Goal: Task Accomplishment & Management: Use online tool/utility

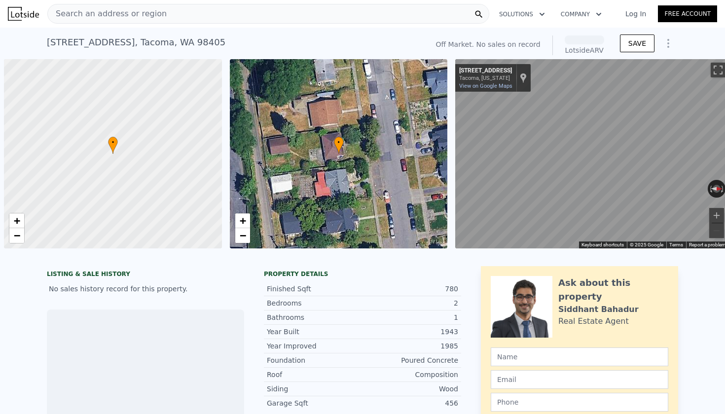
scroll to position [0, 4]
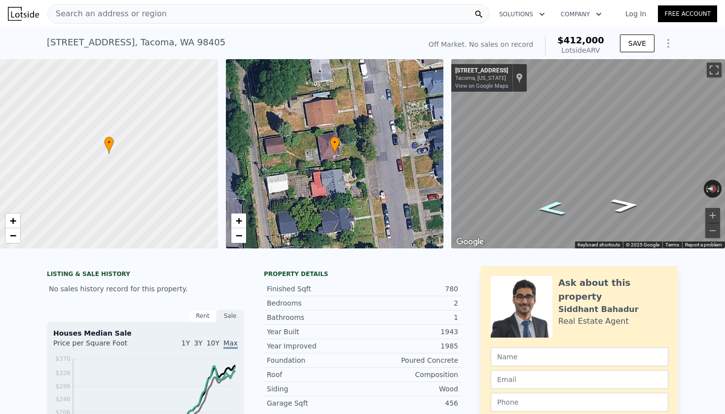
click at [551, 209] on icon "Go South, S Ridgewood Ave" at bounding box center [552, 208] width 52 height 21
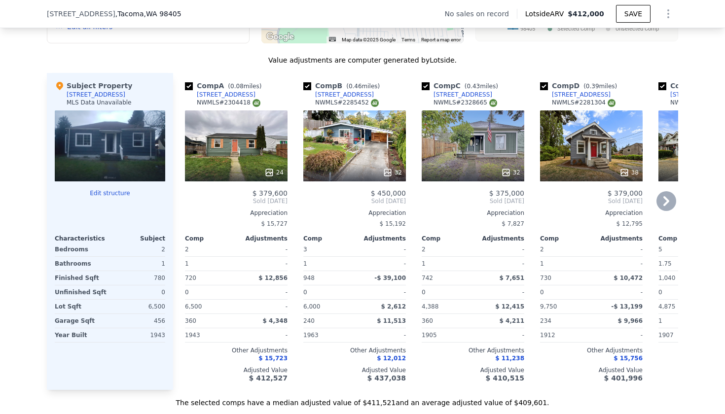
scroll to position [1006, 0]
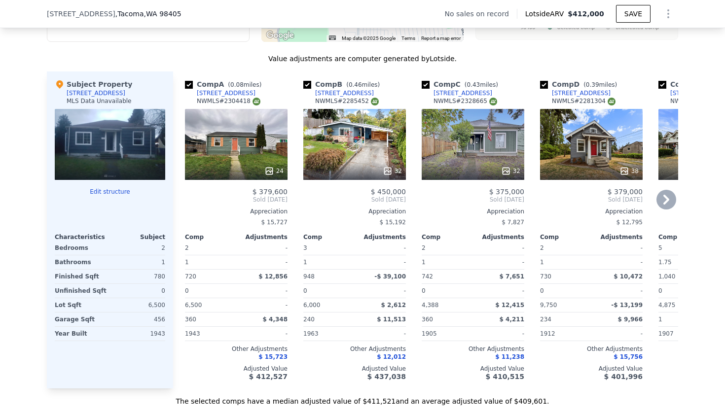
click at [241, 139] on div "24" at bounding box center [236, 144] width 103 height 71
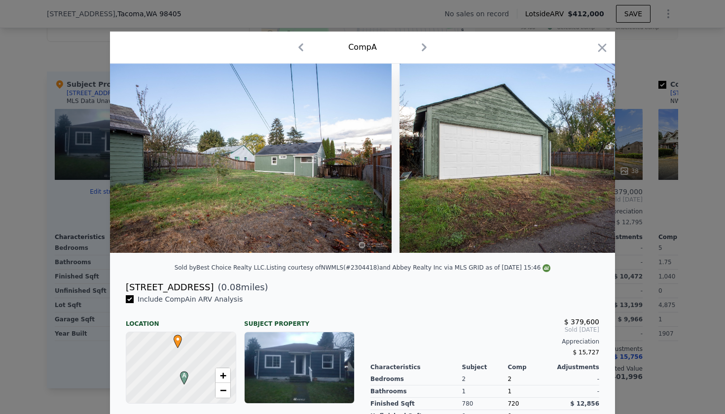
scroll to position [0, 6334]
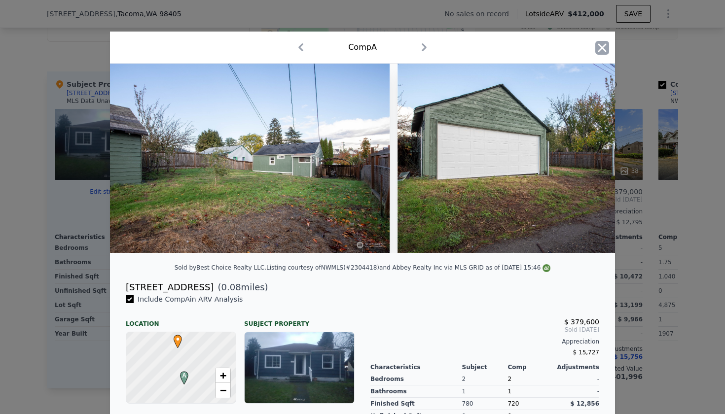
click at [604, 47] on icon "button" at bounding box center [602, 47] width 8 height 8
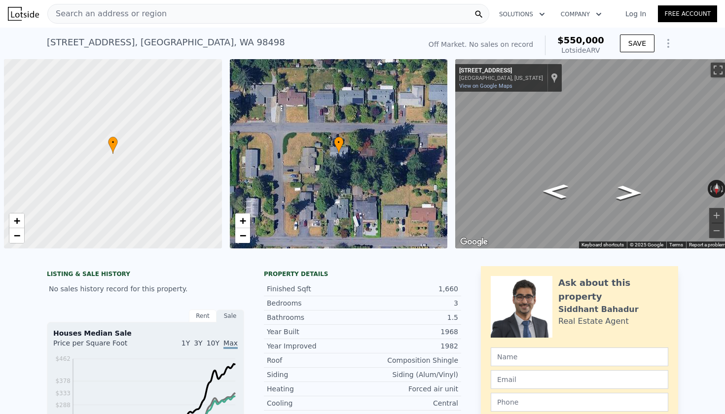
scroll to position [0, 4]
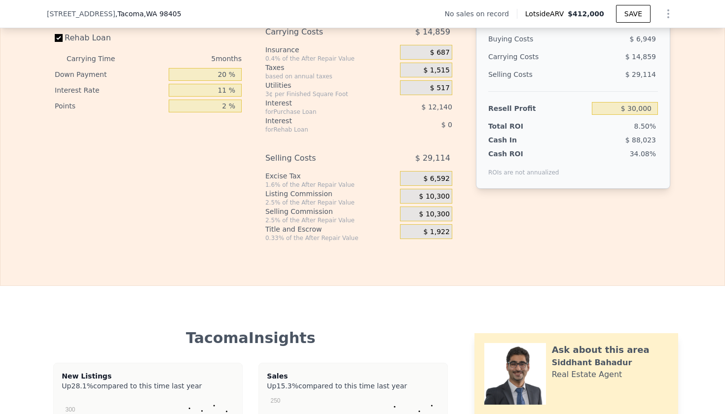
scroll to position [1550, 0]
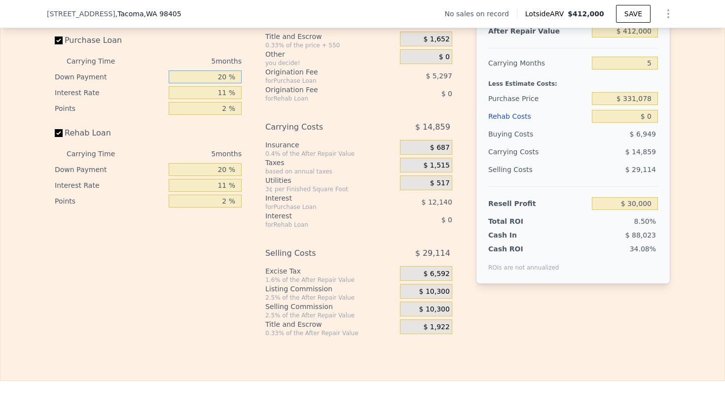
click at [210, 73] on input "20 %" at bounding box center [205, 77] width 73 height 13
type input "1 %"
type input "$ 25,857"
type input "10 %"
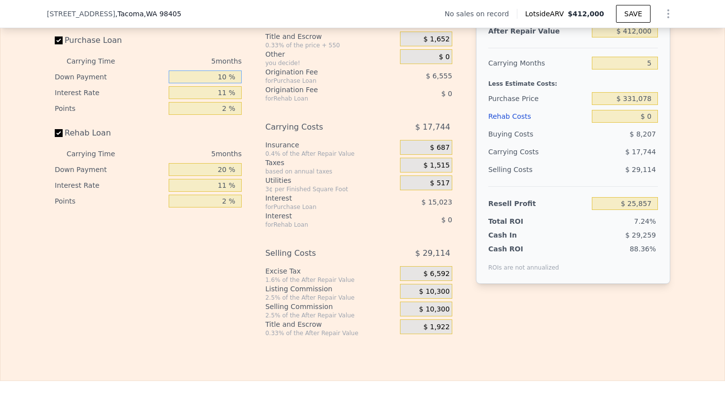
type input "$ 27,823"
type input "10 %"
click at [220, 97] on input "11 %" at bounding box center [205, 92] width 73 height 13
click at [216, 91] on input "11 %" at bounding box center [205, 92] width 73 height 13
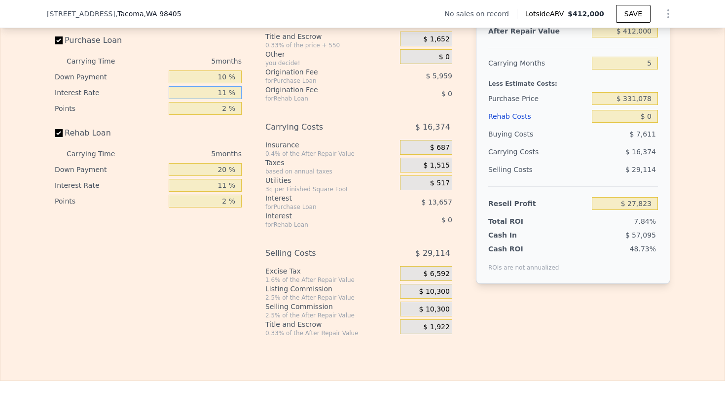
click at [216, 91] on input "11 %" at bounding box center [205, 92] width 73 height 13
type input "1 %"
type input "$ 40,238"
type input "10 %"
type input "$ 29,063"
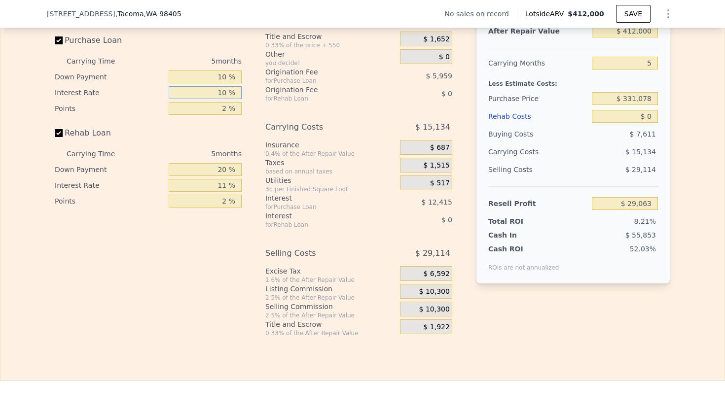
type input "10 %"
click at [216, 112] on input "2 %" at bounding box center [205, 108] width 73 height 13
type input "12 %"
type input "-$ 734"
type input "1.2 %"
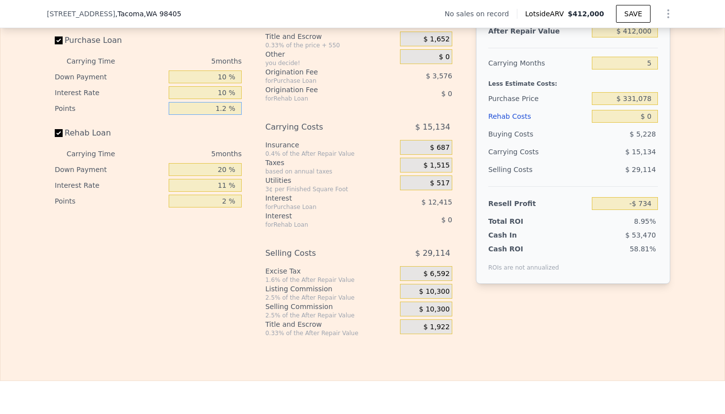
type input "$ 31,446"
type input "1.2 %"
click at [217, 174] on input "20 %" at bounding box center [205, 169] width 73 height 13
type input "10 %"
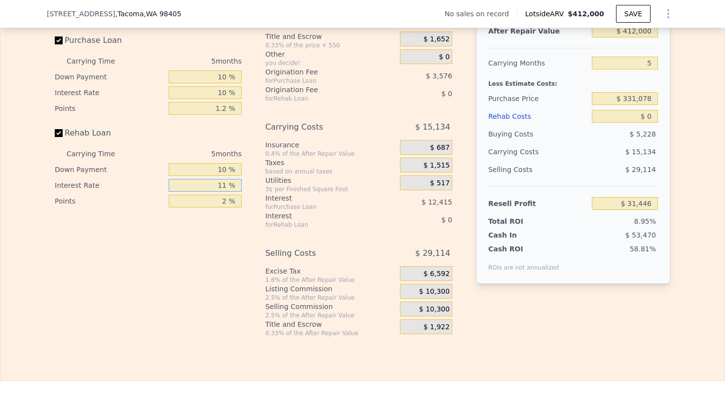
click at [211, 181] on input "11 %" at bounding box center [205, 185] width 73 height 13
type input "10 %"
click at [213, 203] on input "2 %" at bounding box center [205, 201] width 73 height 13
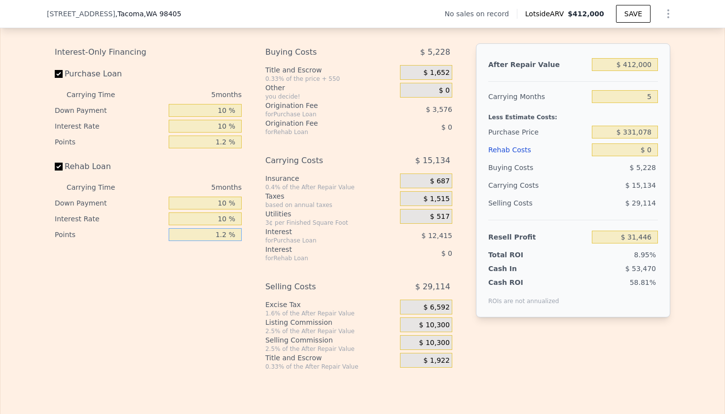
scroll to position [1515, 0]
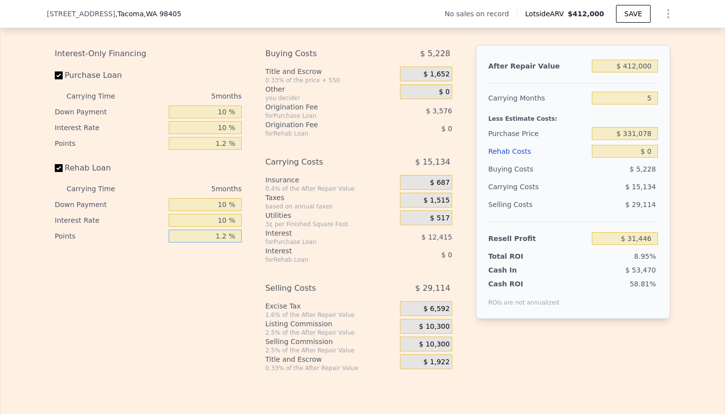
type input "1.2 %"
click at [635, 66] on input "$ 412,000" at bounding box center [625, 66] width 66 height 13
type input "$ 3"
type input "-$ 351,300"
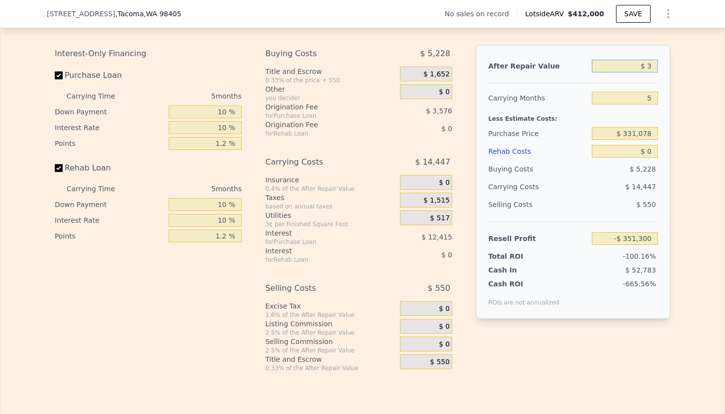
type input "$ 38"
type input "-$ 351,268"
type input "$ 380"
type input "-$ 350,951"
type input "$ 3,800"
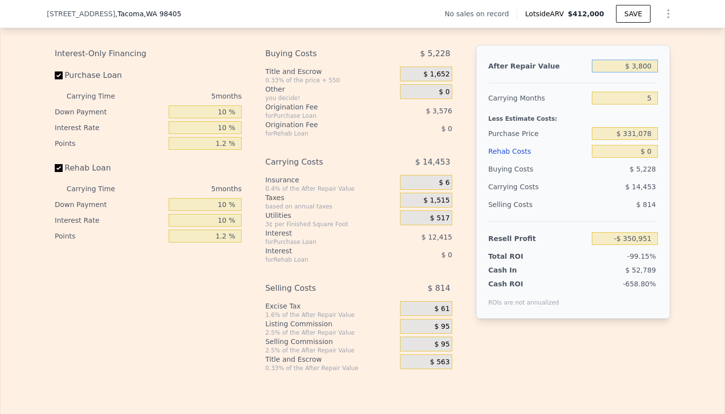
type input "-$ 347,773"
type input "$ 38,000"
type input "-$ 316,001"
type input "$ 380,000"
type input "$ 1,719"
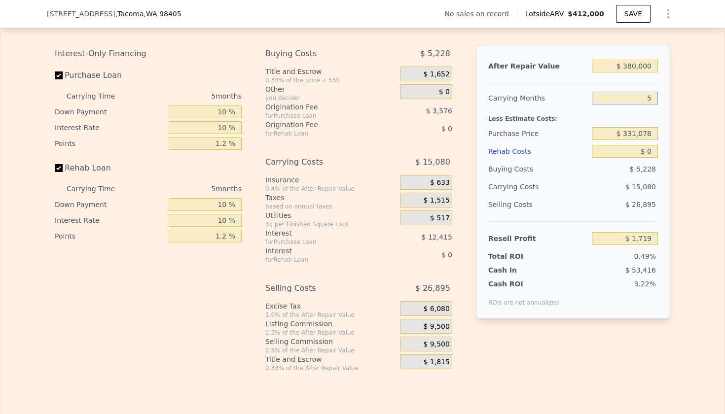
click at [642, 104] on input "5" at bounding box center [625, 98] width 66 height 13
type input "4"
type input "$ 4,734"
type input "4"
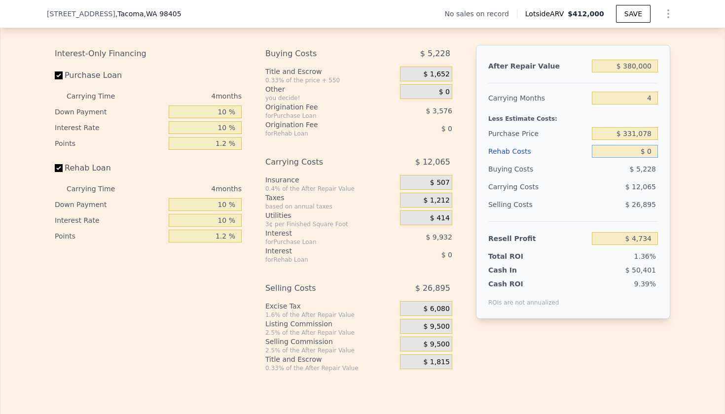
click at [656, 147] on input "$ 0" at bounding box center [625, 151] width 66 height 13
type input "$ 4"
type input "$ 4,730"
type input "$ 40"
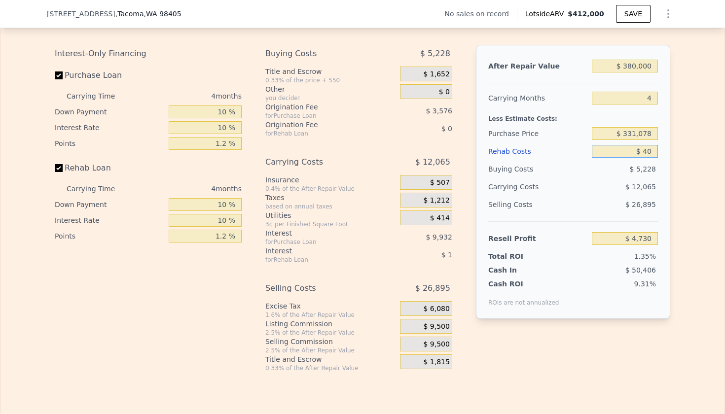
type input "$ 4,694"
type input "$ 400"
type input "$ 4,318"
type input "$ 4,000"
type input "$ 571"
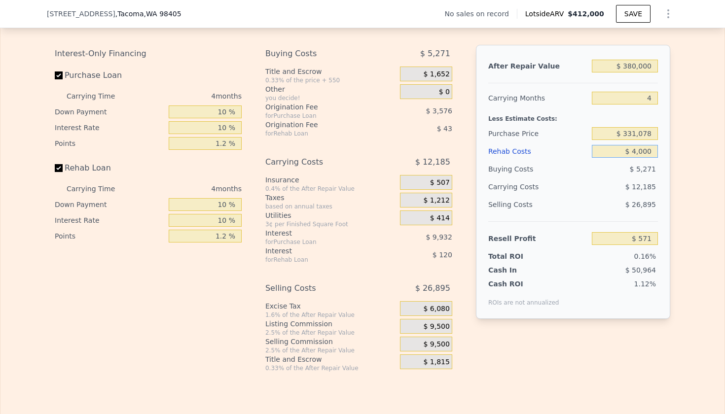
type input "$ 40,000"
type input "-$ 36,898"
click at [653, 202] on span "$ 26,895" at bounding box center [640, 205] width 31 height 8
click at [633, 136] on input "$ 331,078" at bounding box center [625, 133] width 66 height 13
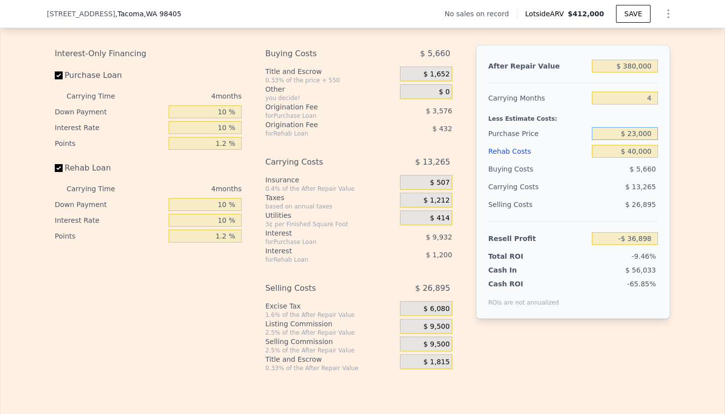
type input "$ 230,000"
click at [589, 205] on div "Selling Costs $ 26,895" at bounding box center [573, 209] width 170 height 26
type input "$ 68,640"
click at [637, 136] on input "$ 230,000" at bounding box center [625, 133] width 66 height 13
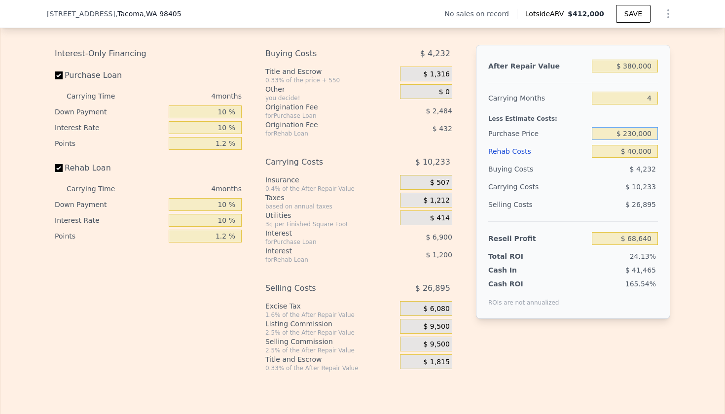
click at [637, 136] on input "$ 230,000" at bounding box center [625, 133] width 66 height 13
click at [630, 137] on input "$ 230,000" at bounding box center [625, 133] width 66 height 13
type input "$ 250,000"
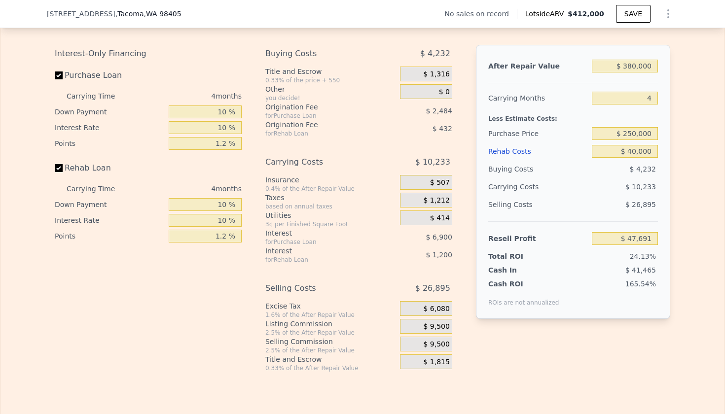
click at [611, 190] on div "$ 10,233" at bounding box center [606, 187] width 104 height 18
type input "$ 47,757"
type input "$ 412,000"
type input "5"
type input "$ 0"
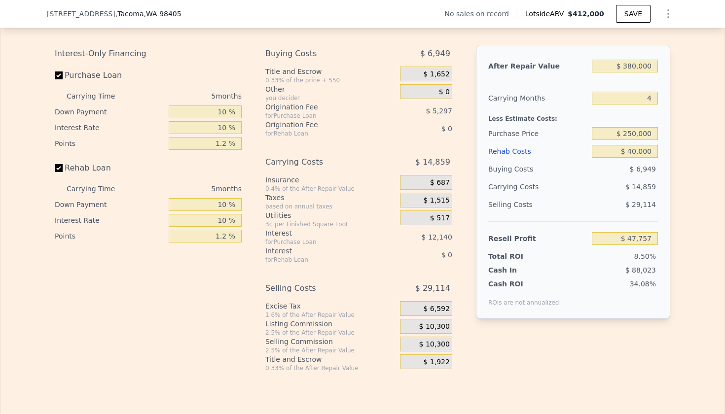
type input "$ 30,000"
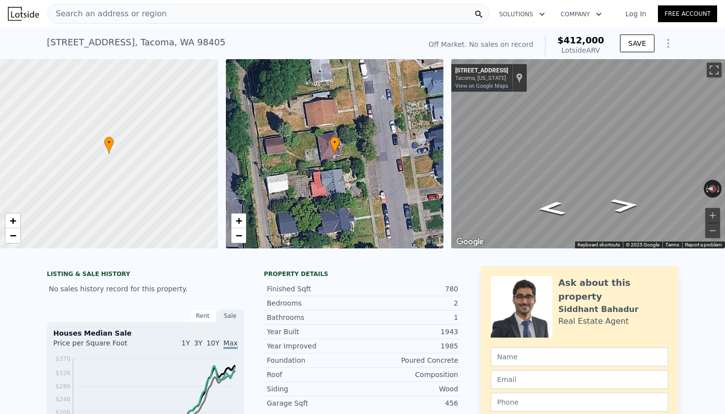
scroll to position [0, 0]
click at [107, 40] on div "[STREET_ADDRESS]" at bounding box center [136, 43] width 179 height 14
copy div "[STREET_ADDRESS] No sales on record (~ARV $412k )"
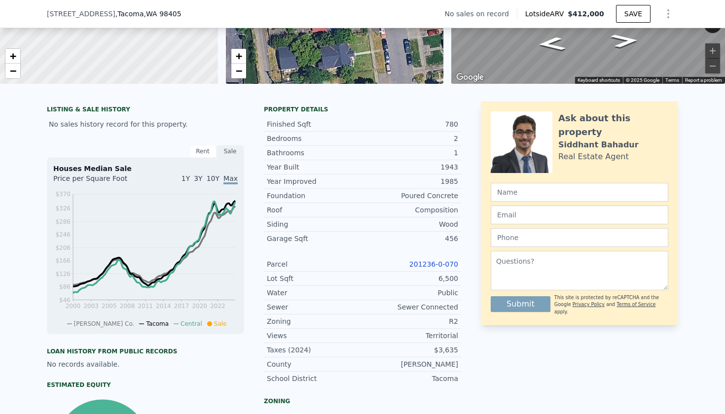
scroll to position [148, 0]
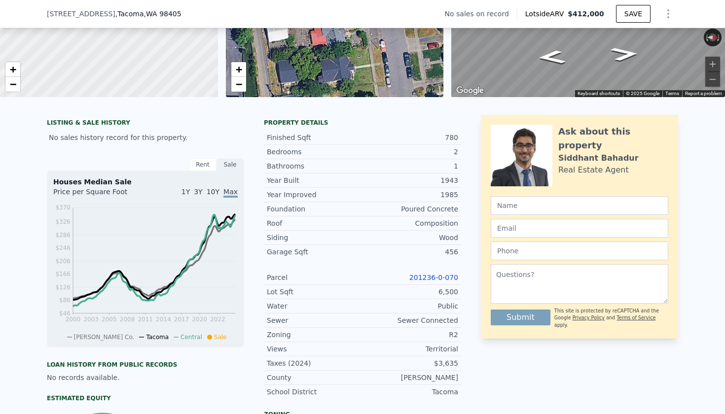
click at [434, 278] on link "201236-0-070" at bounding box center [433, 278] width 49 height 8
drag, startPoint x: 462, startPoint y: 280, endPoint x: 408, endPoint y: 277, distance: 54.3
click at [408, 277] on div "LISTING & SALE HISTORY No sales history record for this property. Rent Sale Ren…" at bounding box center [362, 358] width 631 height 486
copy link "201236-0-070"
